Goal: Information Seeking & Learning: Understand process/instructions

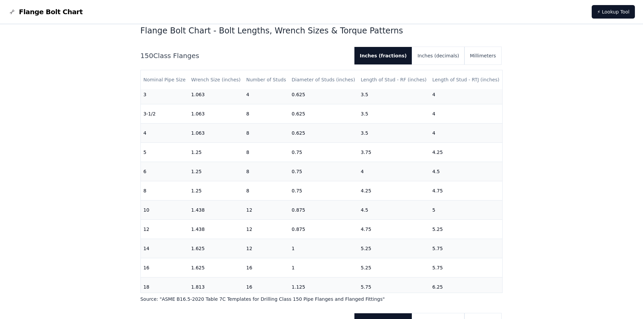
scroll to position [138, 0]
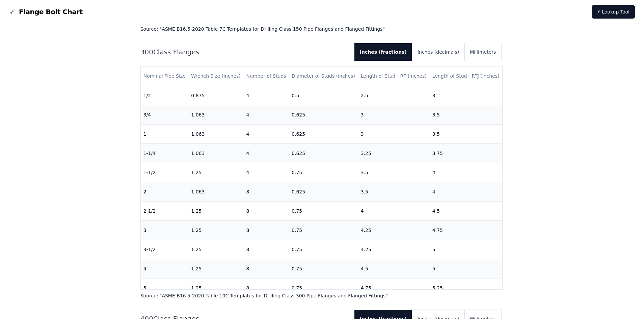
scroll to position [304, 0]
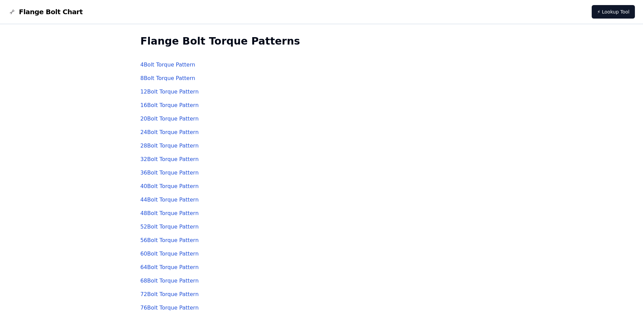
click at [158, 80] on link "8 Bolt Torque Pattern" at bounding box center [167, 78] width 55 height 6
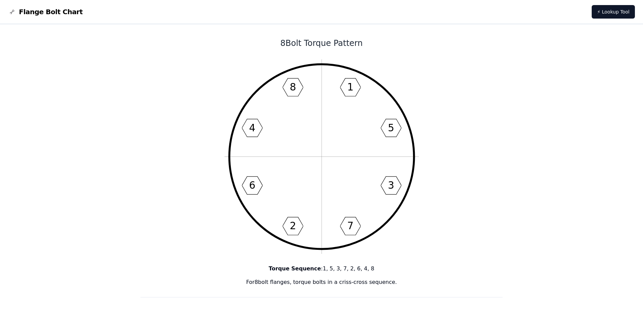
click at [305, 116] on icon "1 5 3 7 2 6 4 8" at bounding box center [321, 156] width 194 height 194
